Goal: Task Accomplishment & Management: Manage account settings

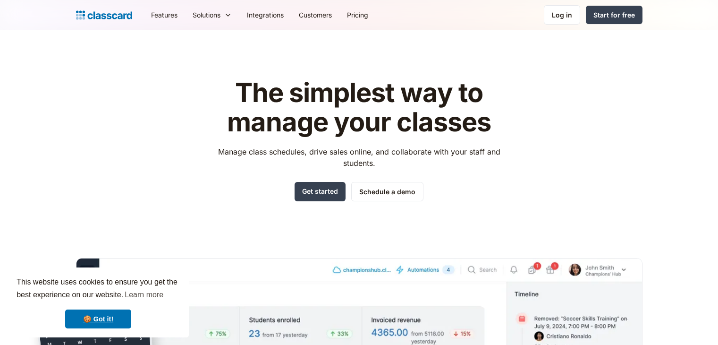
click at [562, 15] on div "Log in" at bounding box center [562, 15] width 20 height 10
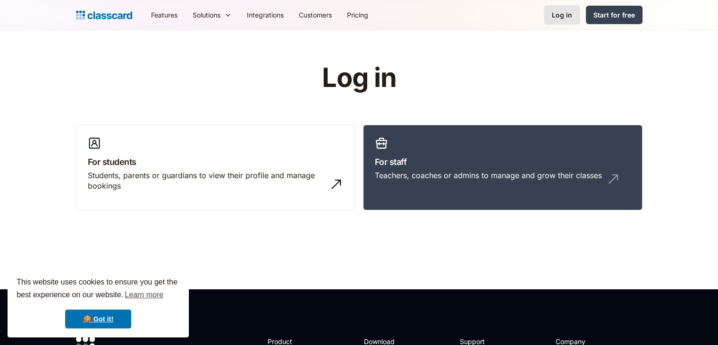
click at [554, 11] on div "Log in" at bounding box center [562, 15] width 20 height 10
click at [106, 322] on link "🍪 Got it!" at bounding box center [98, 318] width 66 height 19
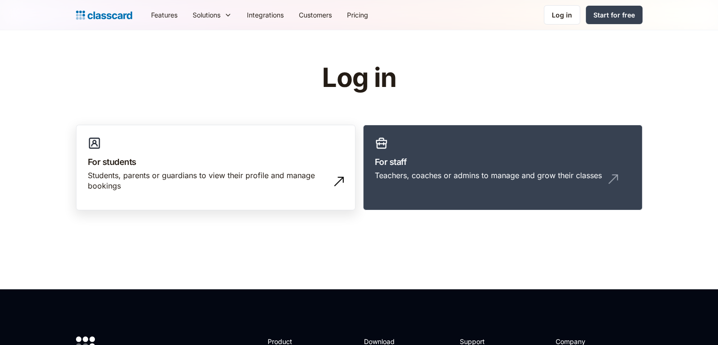
click at [319, 151] on link "For students Students, parents or guardians to view their profile and manage bo…" at bounding box center [216, 168] width 280 height 86
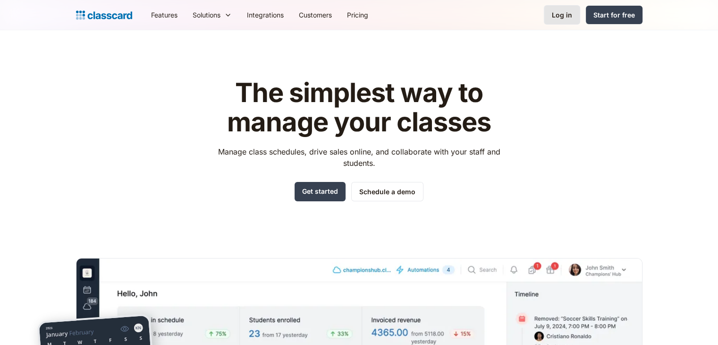
click at [559, 10] on div "Log in" at bounding box center [562, 15] width 20 height 10
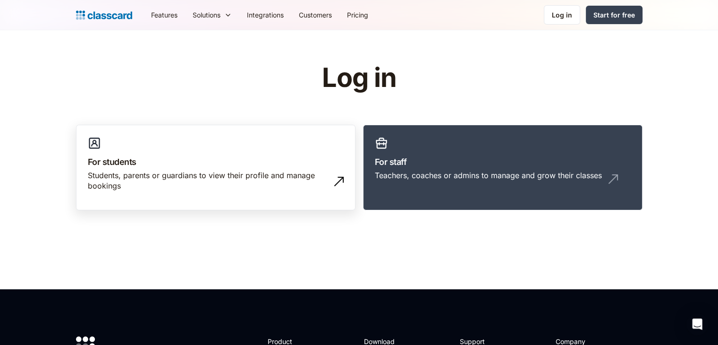
click at [206, 194] on div "Students, parents or guardians to view their profile and manage bookings" at bounding box center [216, 184] width 256 height 29
